Goal: Navigation & Orientation: Go to known website

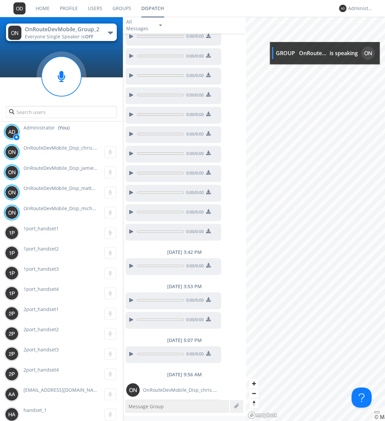
scroll to position [575, 0]
